Goal: Task Accomplishment & Management: Complete application form

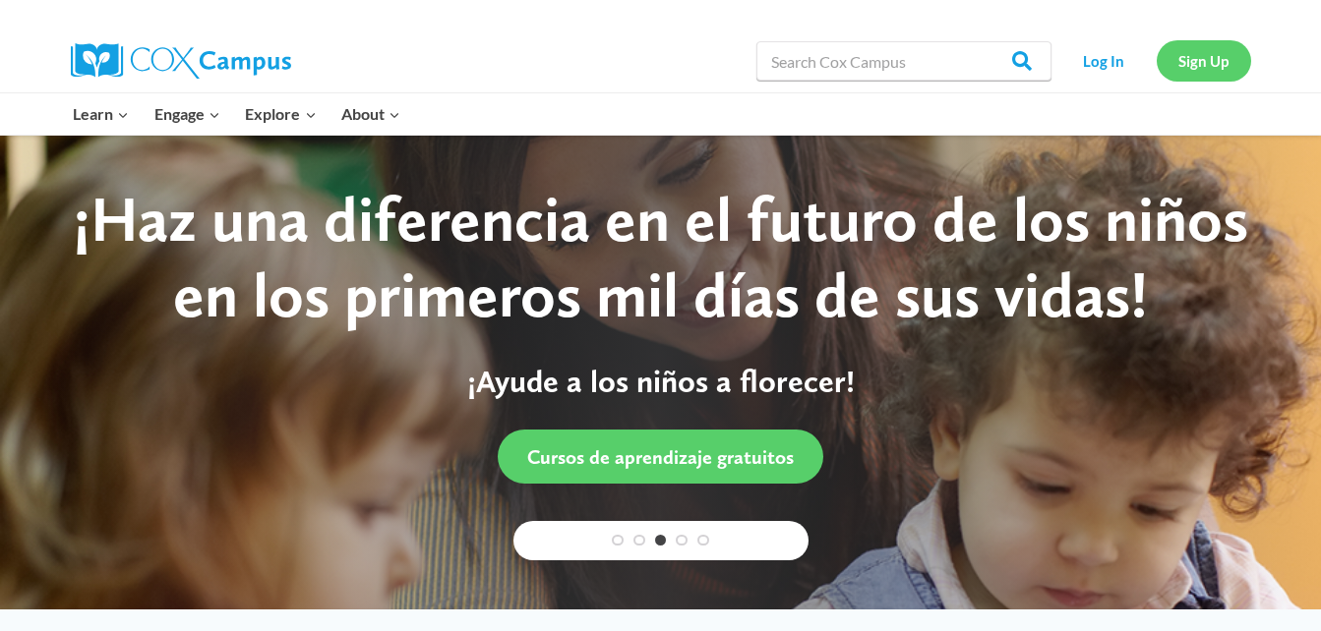
click at [1213, 55] on link "Sign Up" at bounding box center [1204, 60] width 94 height 40
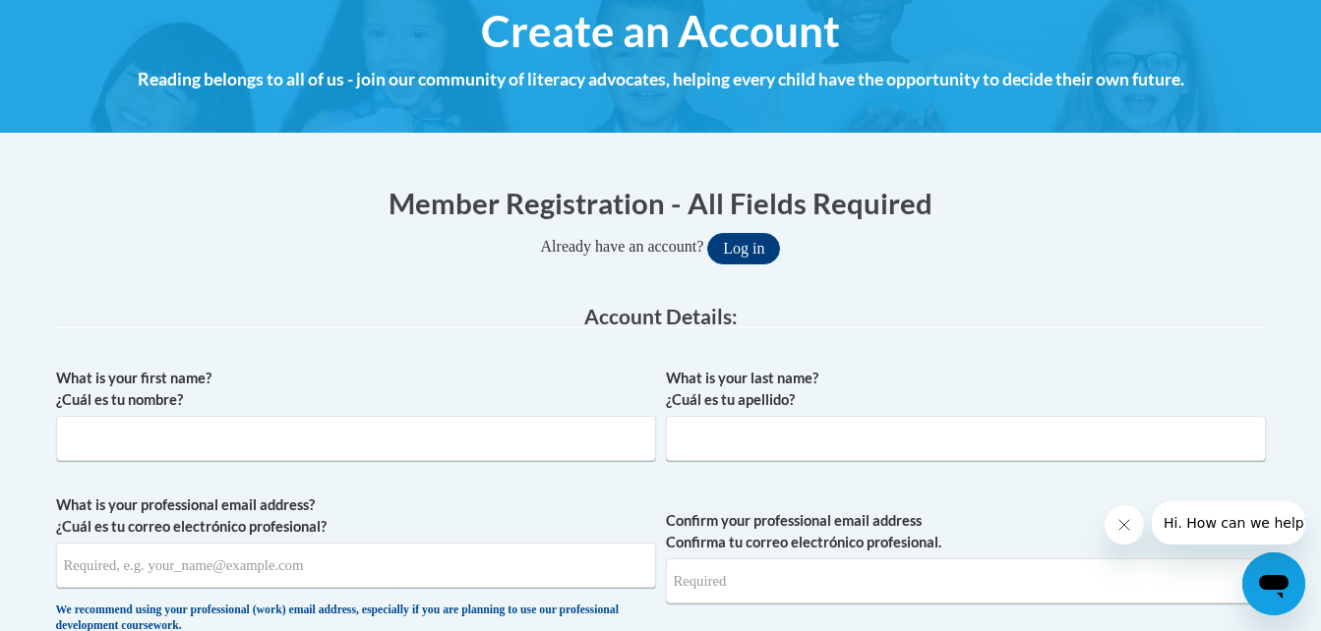
scroll to position [237, 0]
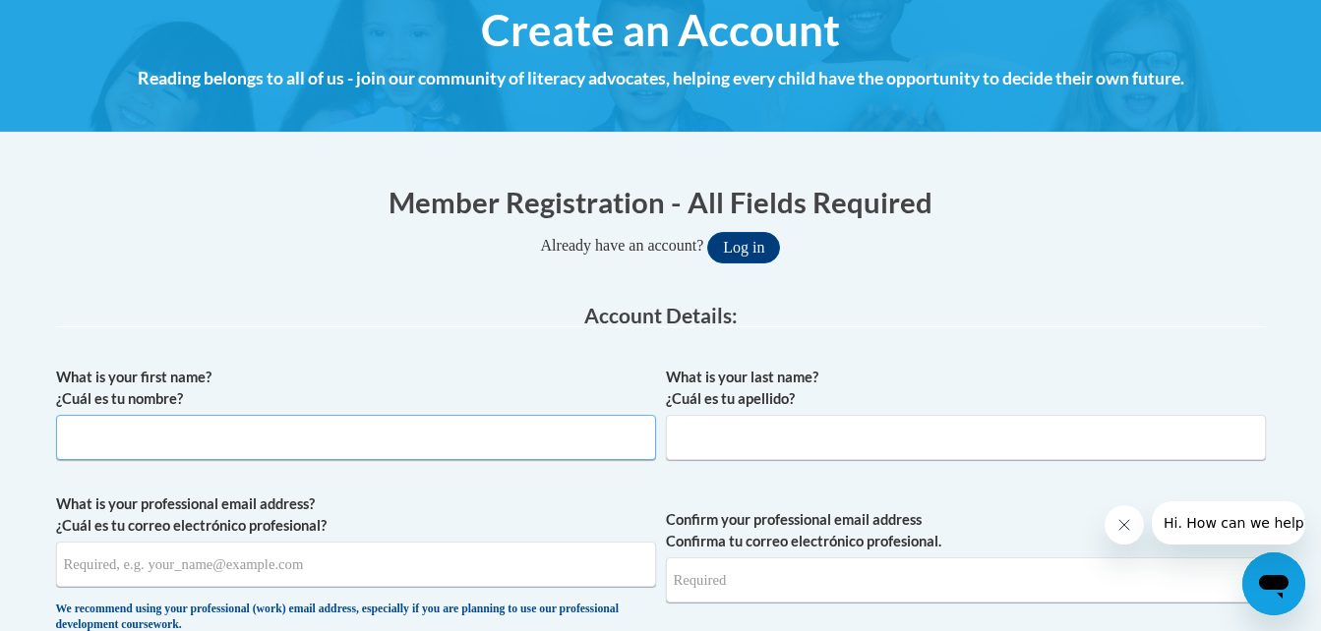
click at [319, 442] on input "What is your first name? ¿Cuál es tu nombre?" at bounding box center [356, 437] width 600 height 45
type input "[PERSON_NAME]"
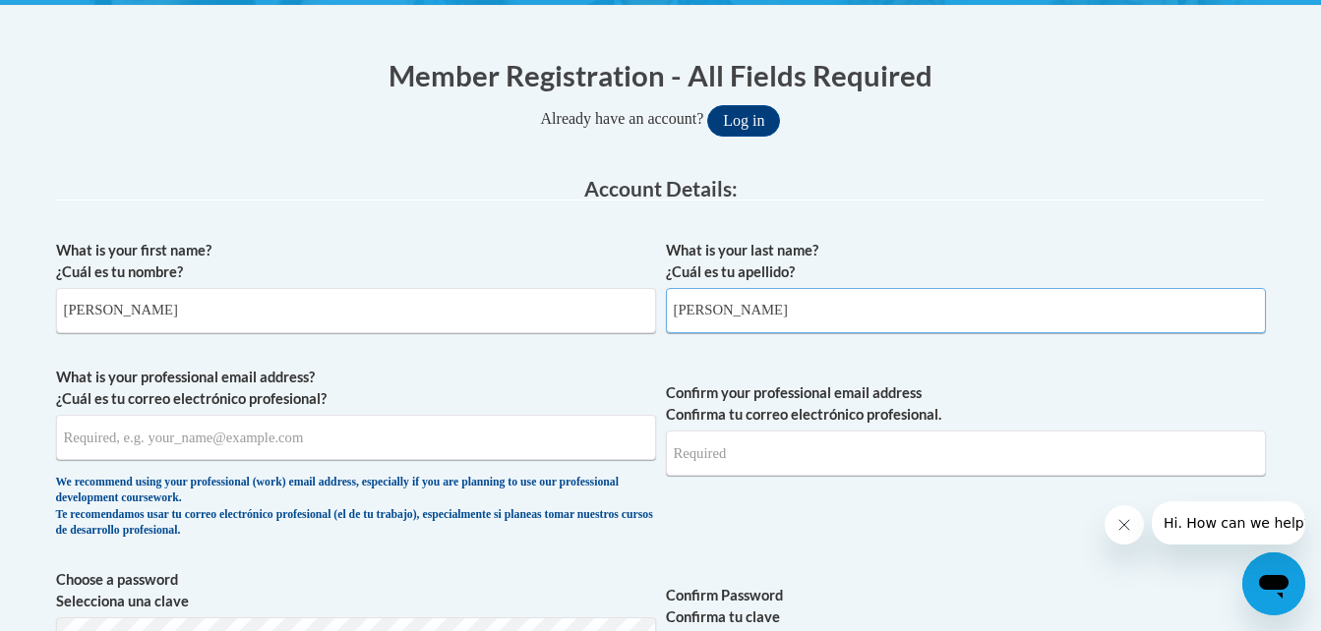
scroll to position [381, 0]
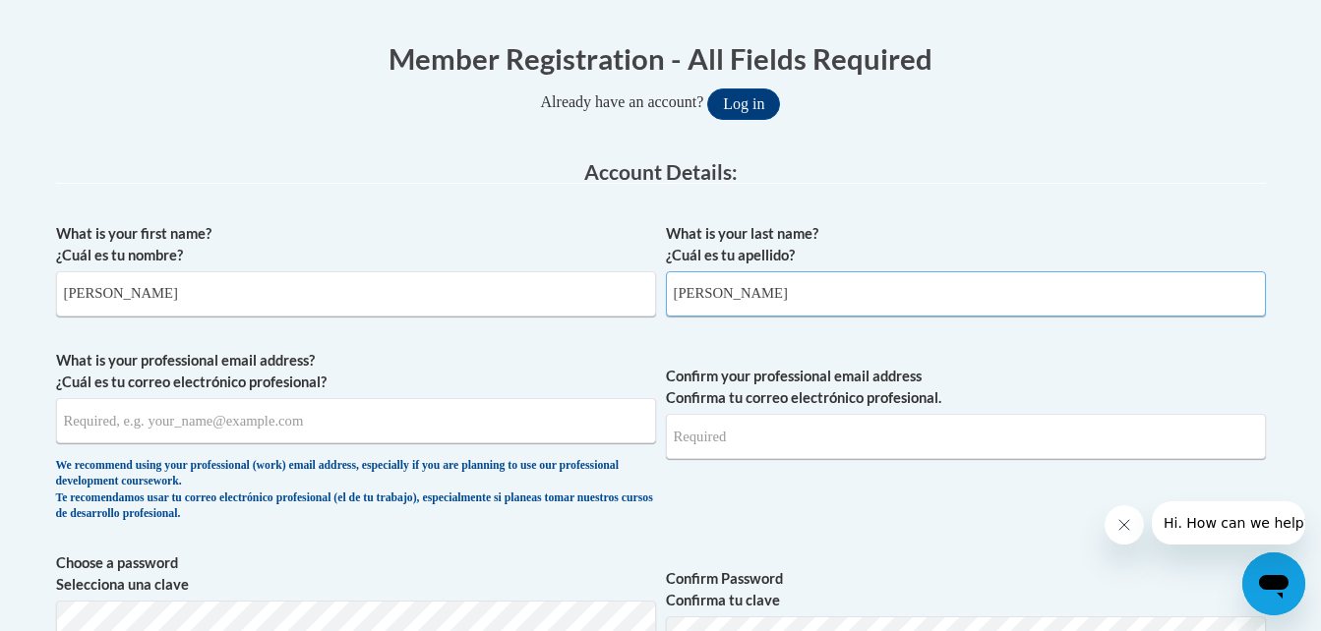
type input "[PERSON_NAME]"
click at [320, 437] on input "What is your professional email address? ¿Cuál es tu correo electrónico profesi…" at bounding box center [356, 420] width 600 height 45
type input "[EMAIL_ADDRESS][DOMAIN_NAME]"
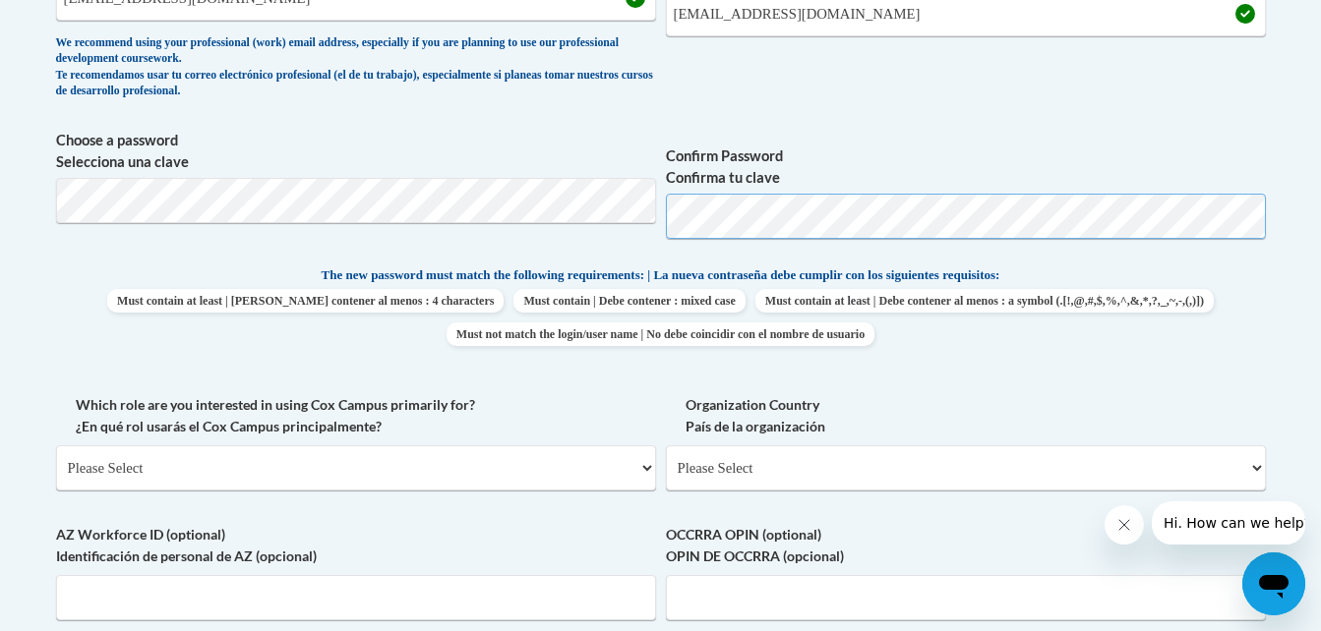
scroll to position [804, 0]
click at [504, 491] on div "Which role are you interested in using [PERSON_NAME] Campus primarily for? ¿En …" at bounding box center [356, 448] width 600 height 111
click at [501, 480] on select "Please Select College/University | Colegio/Universidad Community/Nonprofit Part…" at bounding box center [356, 467] width 600 height 45
select select "fbf2d438-af2f-41f8-98f1-81c410e29de3"
click at [56, 445] on select "Please Select College/University | Colegio/Universidad Community/Nonprofit Part…" at bounding box center [356, 467] width 600 height 45
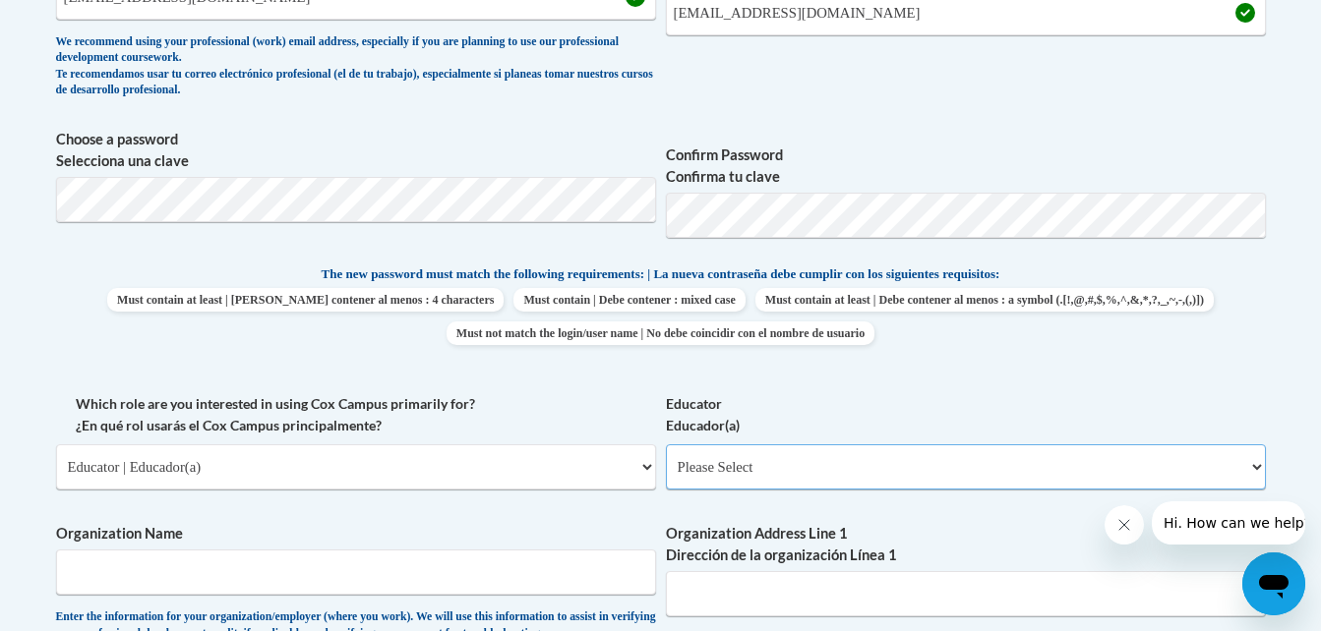
click at [792, 460] on select "Please Select Early Learning/Daycare Teacher/Family Home Care Provider | Maestr…" at bounding box center [966, 467] width 600 height 45
select select "5e2af403-4f2c-4e49-a02f-103e55d7b75b"
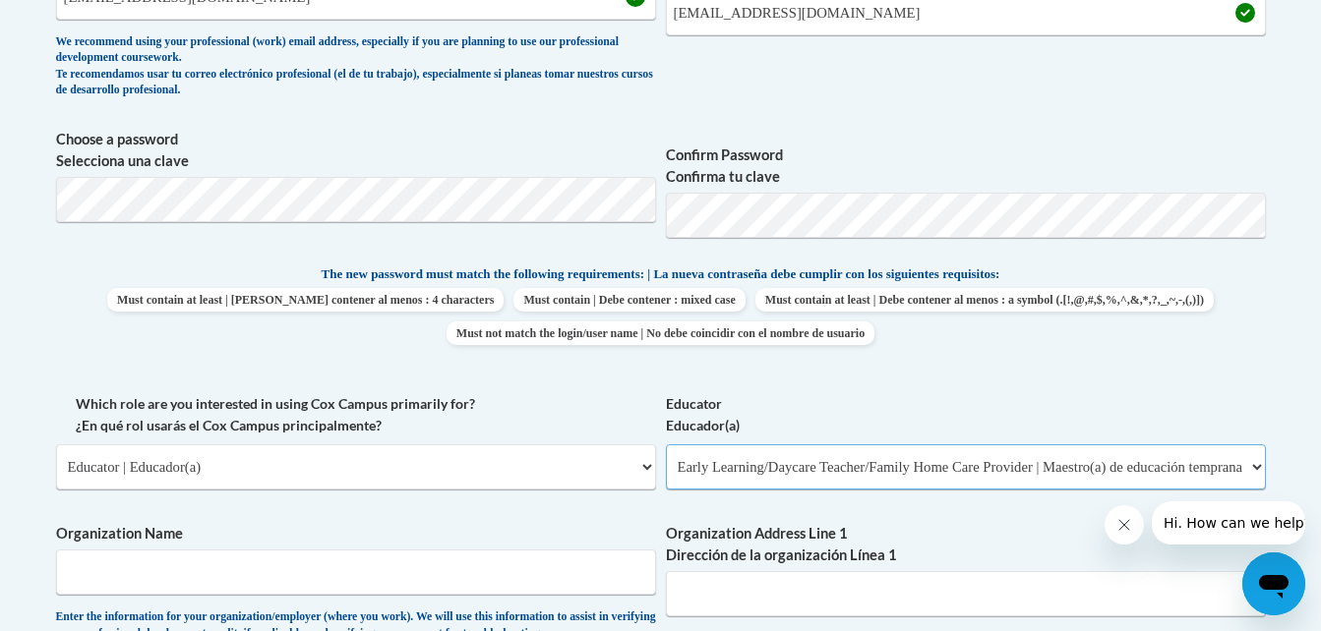
click at [666, 445] on select "Please Select Early Learning/Daycare Teacher/Family Home Care Provider | Maestr…" at bounding box center [966, 467] width 600 height 45
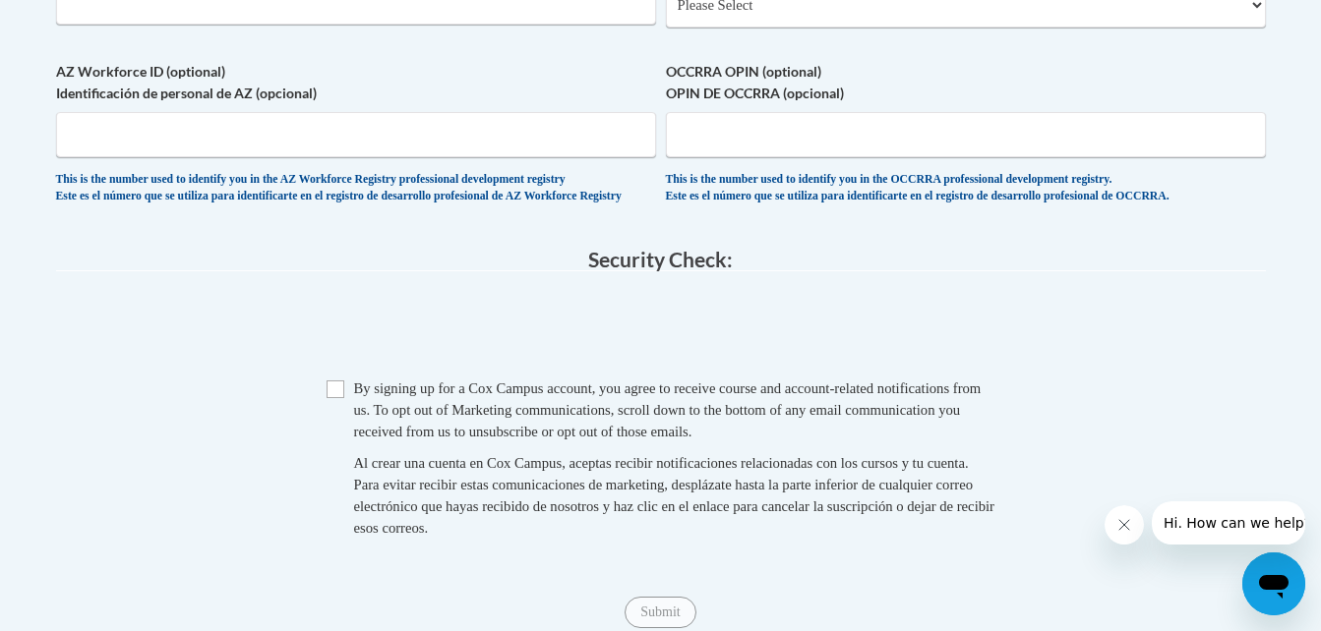
scroll to position [1578, 0]
click at [335, 397] on input "Checkbox" at bounding box center [335, 389] width 18 height 18
checkbox input "true"
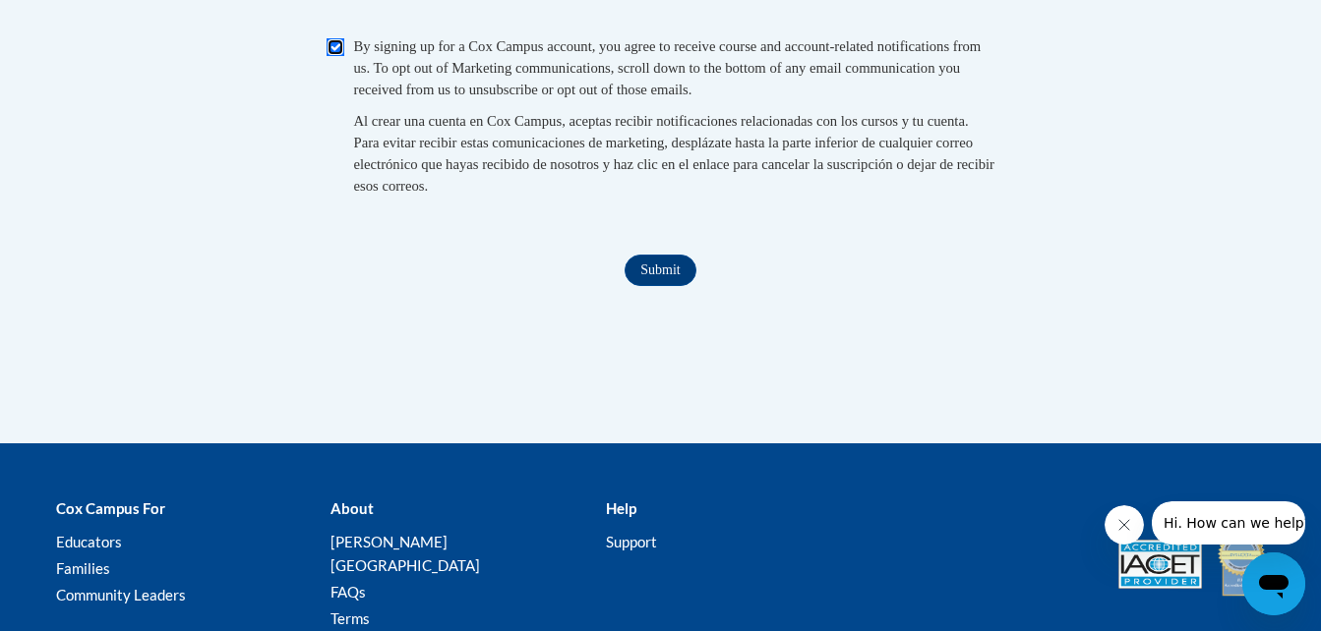
scroll to position [1921, 0]
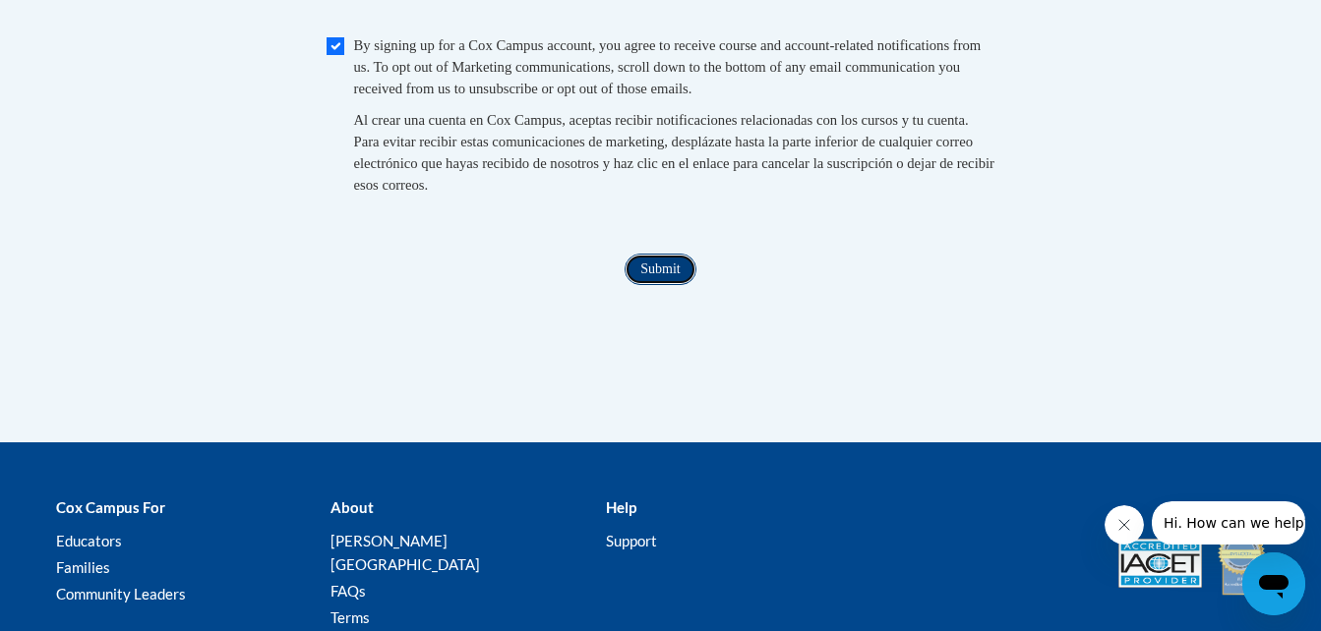
click at [661, 285] on input "Submit" at bounding box center [659, 269] width 71 height 31
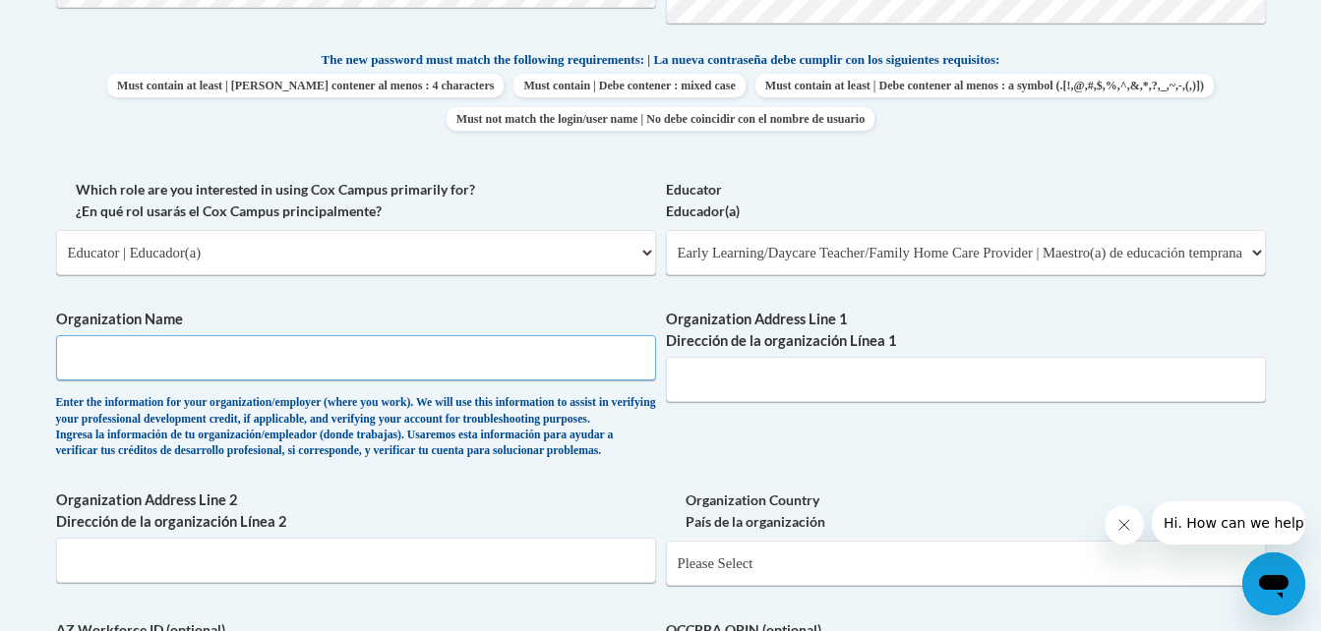
scroll to position [1000, 0]
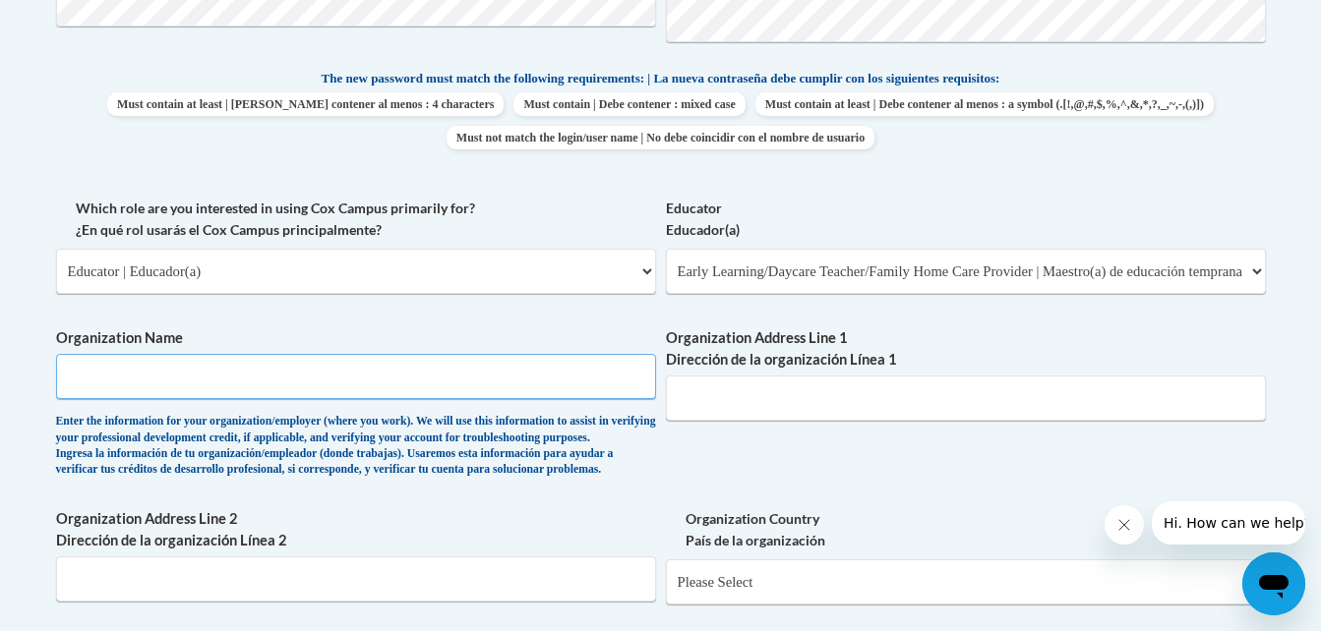
click at [481, 396] on input "Organization Name" at bounding box center [356, 376] width 600 height 45
type input "Oxford early childhoood center"
click at [735, 404] on input "Organization Address Line 1 Dirección de la organización Línea 1" at bounding box center [966, 398] width 600 height 45
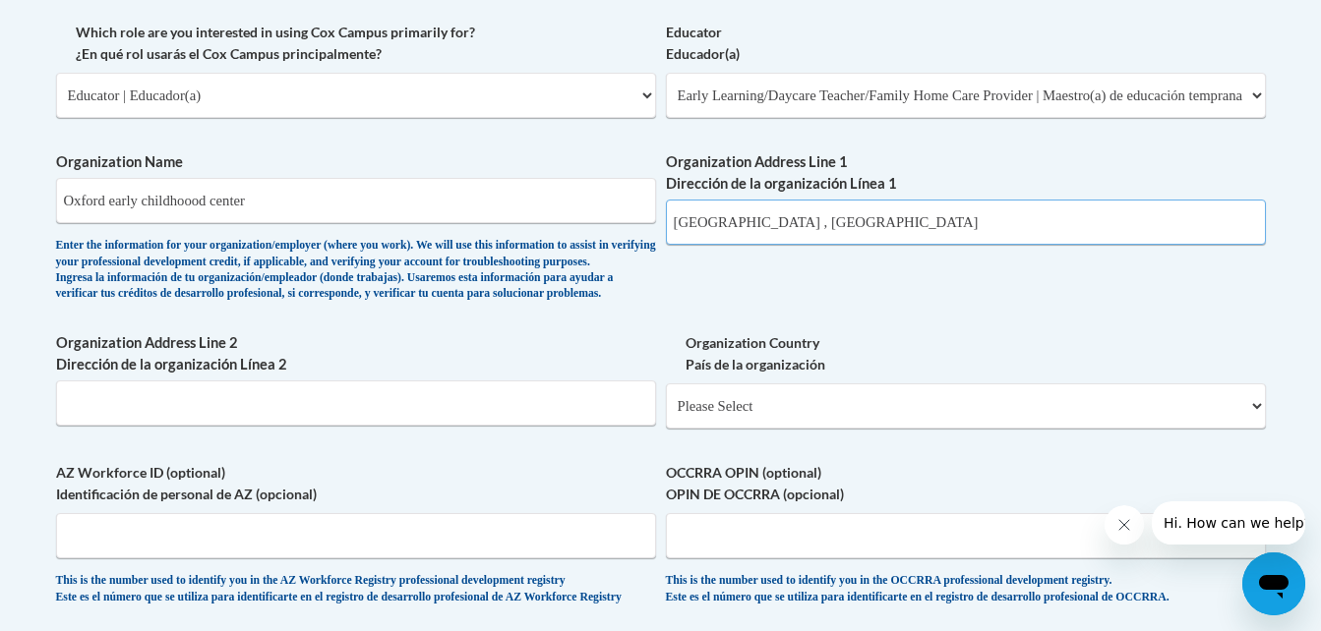
scroll to position [1183, 0]
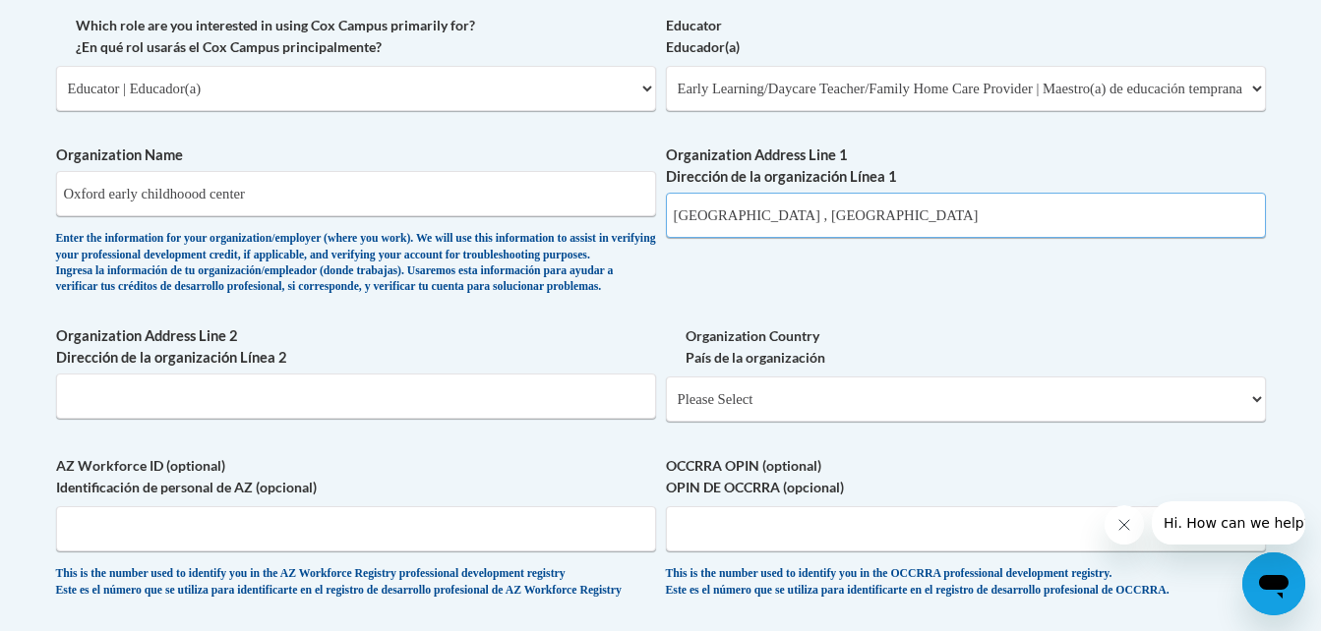
type input "Oxford , MS"
click at [742, 422] on select "Please Select United States | Estados Unidos Outside of the United States | Fue…" at bounding box center [966, 399] width 600 height 45
select select "ad49bcad-a171-4b2e-b99c-48b446064914"
click at [666, 408] on select "Please Select United States | Estados Unidos Outside of the United States | Fue…" at bounding box center [966, 399] width 600 height 45
select select
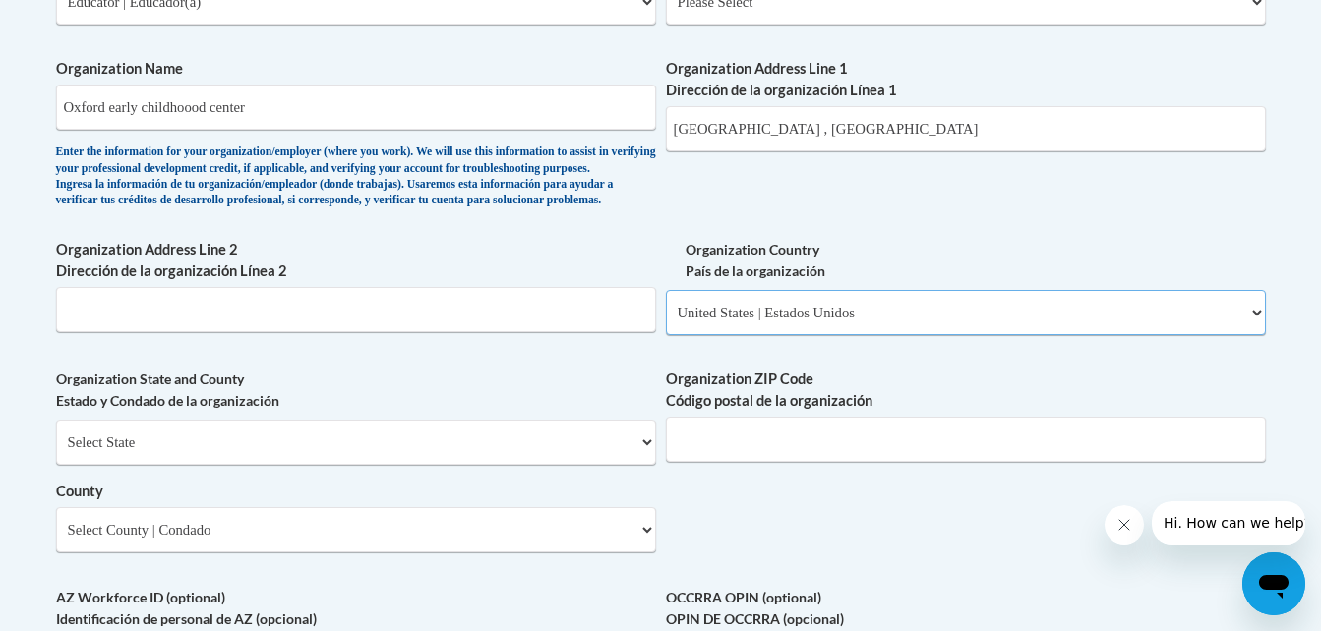
scroll to position [1274, 0]
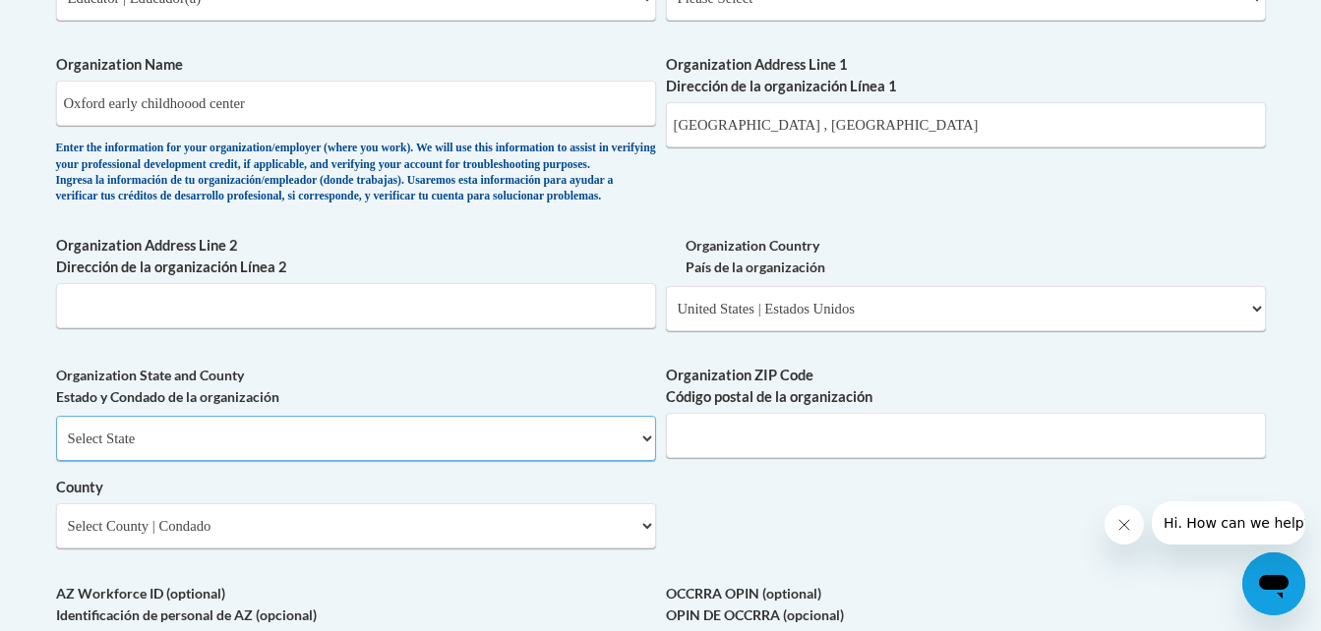
click at [590, 461] on select "Select State Alabama Alaska Arizona Arkansas California Colorado Connecticut De…" at bounding box center [356, 438] width 600 height 45
select select "Mississippi"
click at [56, 448] on select "Select State Alabama Alaska Arizona Arkansas California Colorado Connecticut De…" at bounding box center [356, 438] width 600 height 45
click at [811, 458] on input "Organization ZIP Code Código postal de la organización" at bounding box center [966, 435] width 600 height 45
type input "38655"
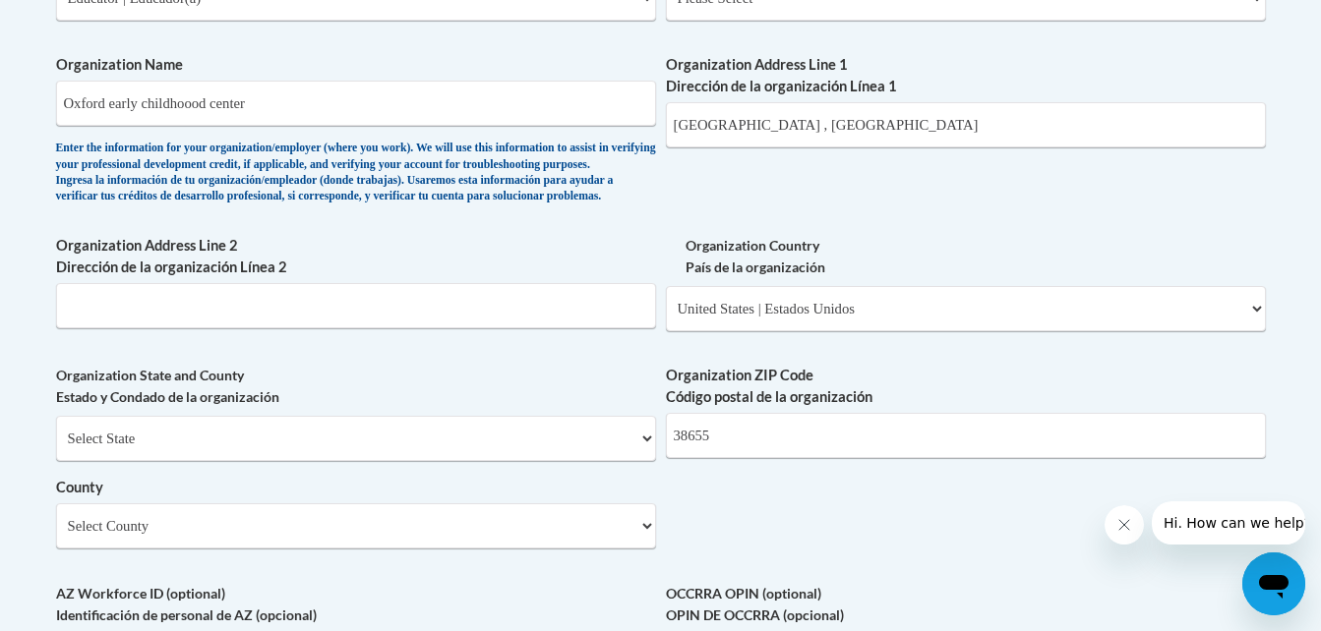
scroll to position [1865, 0]
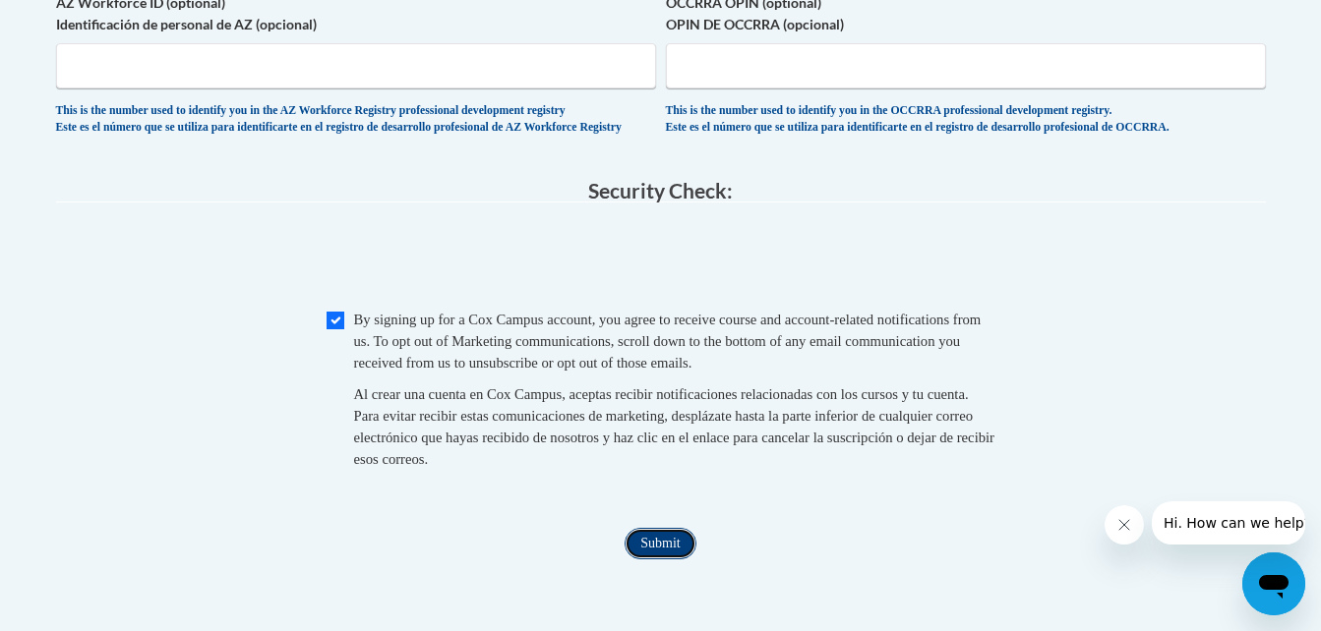
click at [660, 560] on input "Submit" at bounding box center [659, 543] width 71 height 31
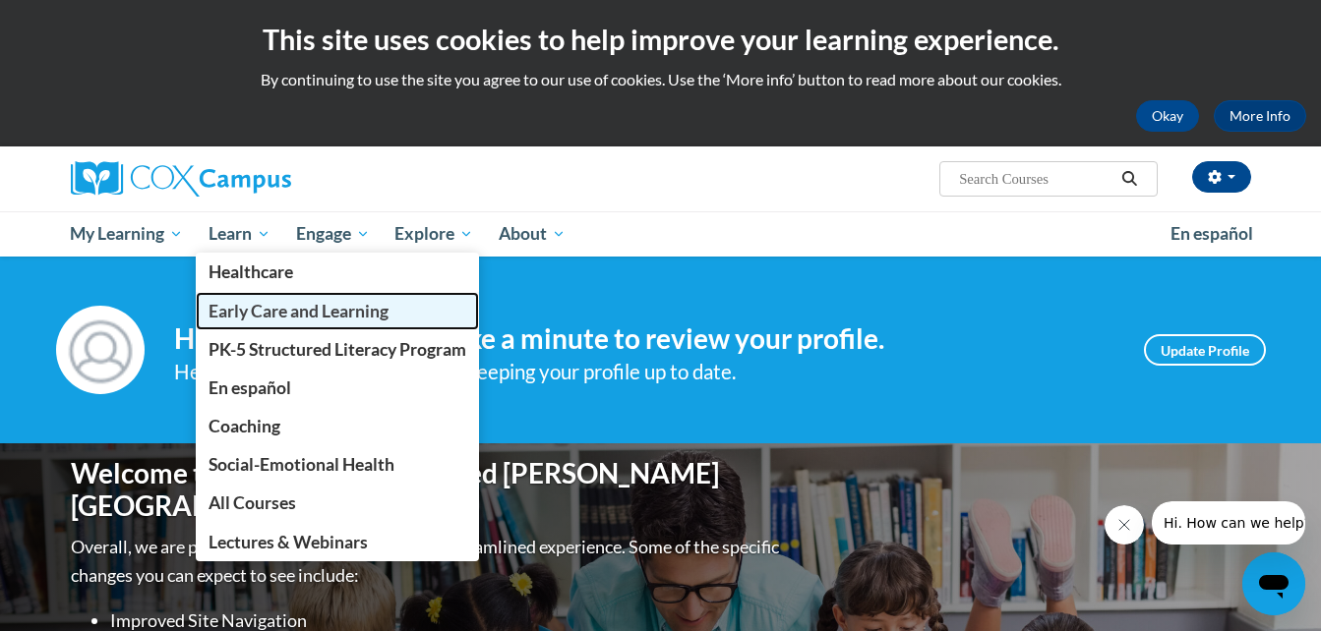
click at [271, 309] on span "Early Care and Learning" at bounding box center [298, 311] width 180 height 21
